Goal: Information Seeking & Learning: Understand process/instructions

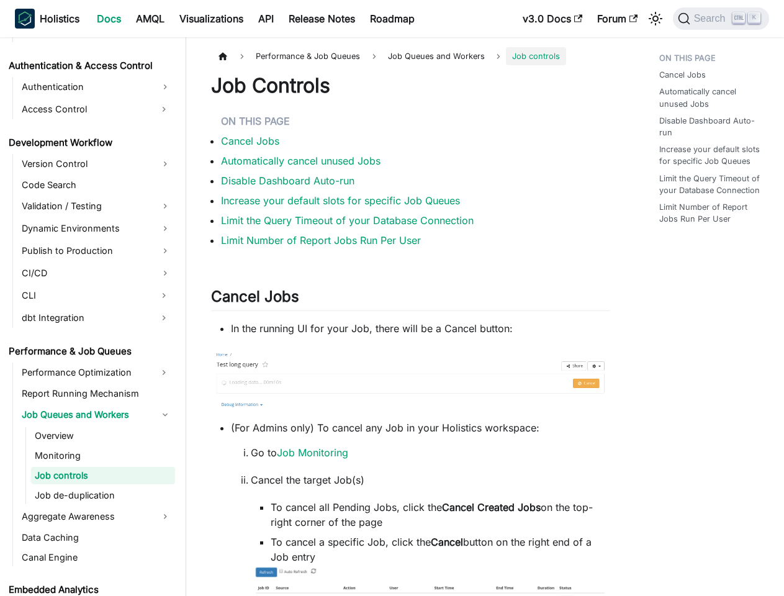
click at [392, 298] on h2 "Cancel Jobs ​" at bounding box center [410, 299] width 398 height 24
click at [655, 19] on icon "Switch between dark and light mode (currently light mode)" at bounding box center [655, 18] width 15 height 15
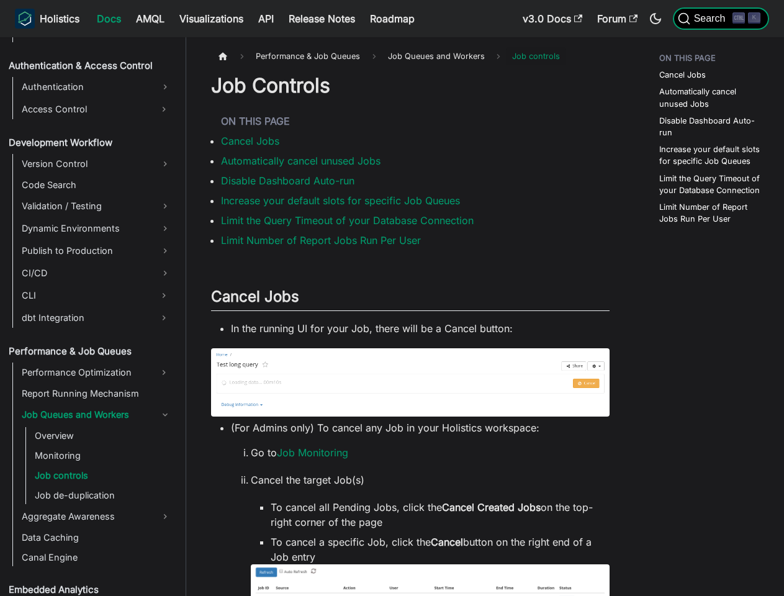
click at [721, 19] on span "Search" at bounding box center [711, 18] width 43 height 11
click at [89, 66] on link "Authentication & Access Control" at bounding box center [90, 65] width 170 height 17
click at [96, 87] on link "Authentication" at bounding box center [96, 87] width 157 height 20
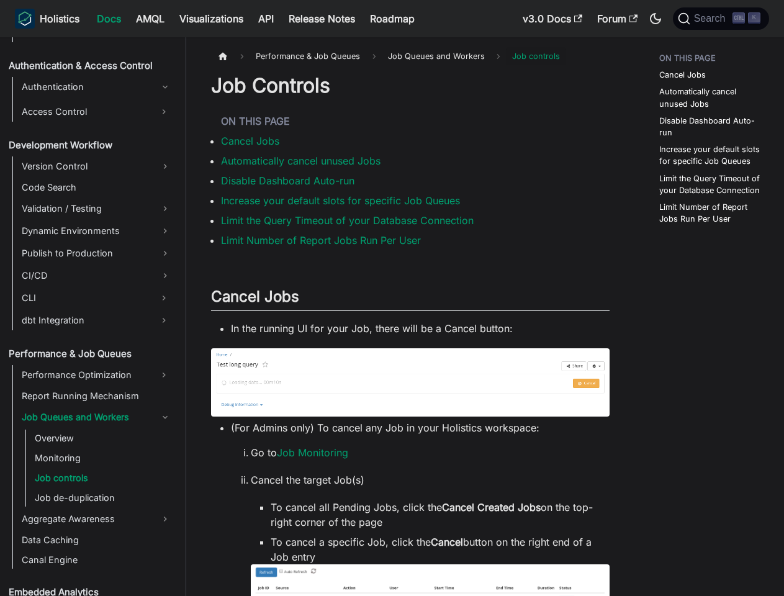
click at [163, 109] on button "Expand sidebar category 'Access Control'" at bounding box center [164, 112] width 22 height 20
